Goal: Information Seeking & Learning: Find contact information

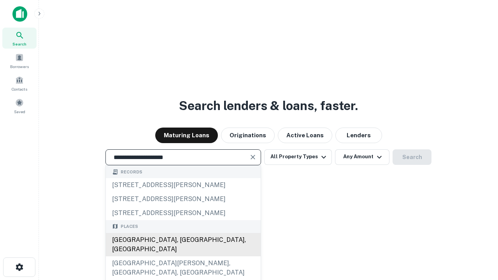
click at [183, 256] on div "[GEOGRAPHIC_DATA], [GEOGRAPHIC_DATA], [GEOGRAPHIC_DATA]" at bounding box center [183, 244] width 155 height 23
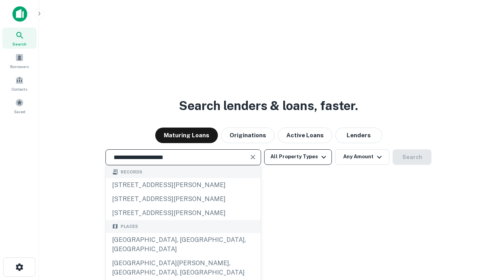
type input "**********"
click at [298, 157] on button "All Property Types" at bounding box center [298, 157] width 68 height 16
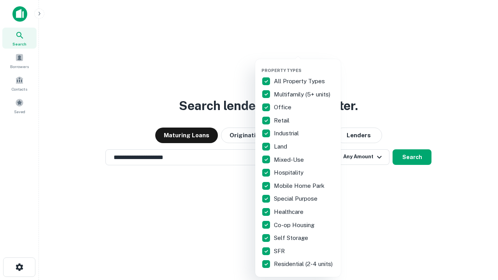
click at [304, 65] on button "button" at bounding box center [304, 65] width 86 height 0
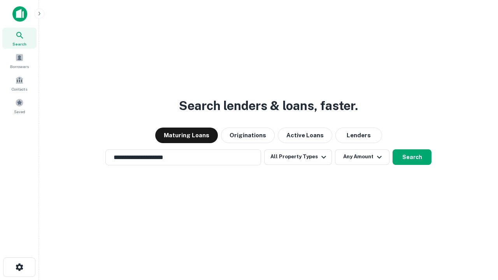
scroll to position [12, 0]
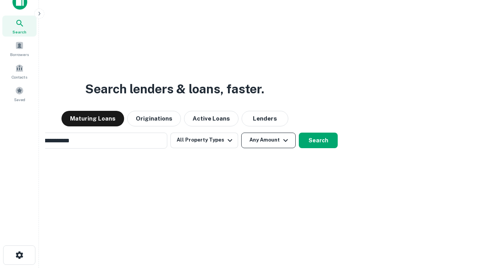
click at [241, 133] on button "Any Amount" at bounding box center [268, 141] width 54 height 16
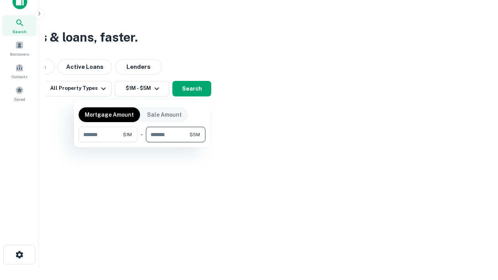
type input "*******"
click at [142, 142] on button "button" at bounding box center [142, 142] width 127 height 0
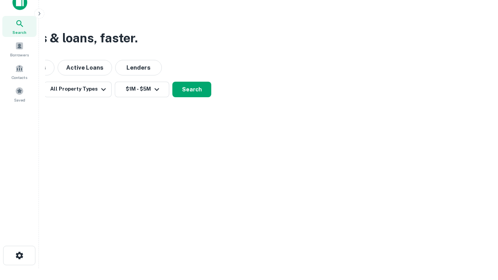
scroll to position [5, 144]
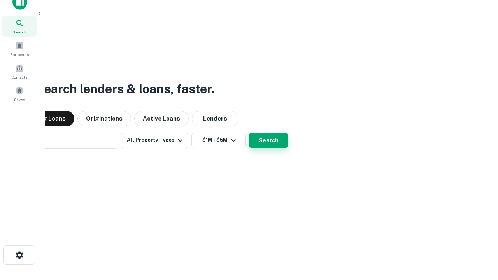
click at [249, 133] on button "Search" at bounding box center [268, 141] width 39 height 16
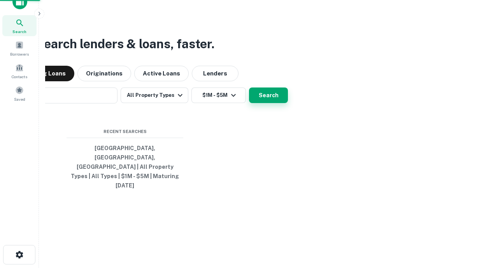
scroll to position [21, 220]
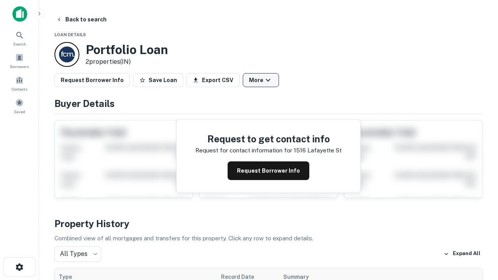
click at [261, 80] on button "More" at bounding box center [261, 80] width 36 height 14
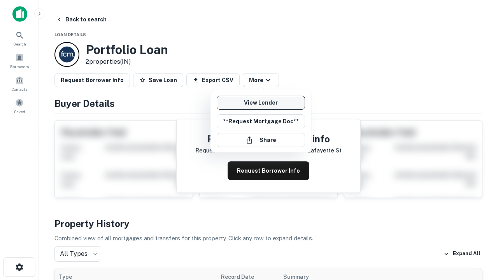
click at [261, 103] on link "View Lender" at bounding box center [261, 103] width 88 height 14
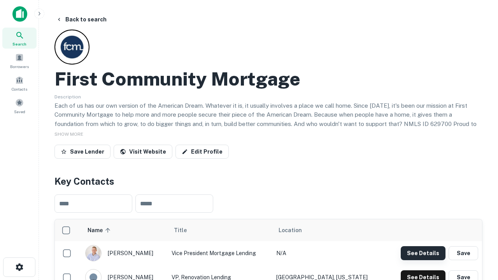
click at [423, 253] on button "See Details" at bounding box center [423, 253] width 45 height 14
click at [19, 267] on icon "button" at bounding box center [19, 267] width 9 height 9
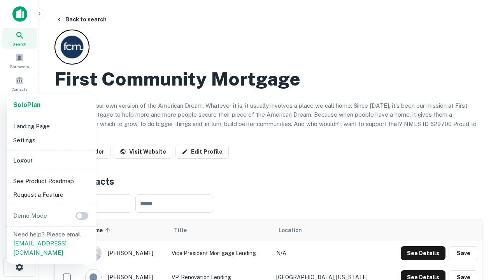
click at [51, 160] on li "Logout" at bounding box center [51, 161] width 83 height 14
